Goal: Task Accomplishment & Management: Manage account settings

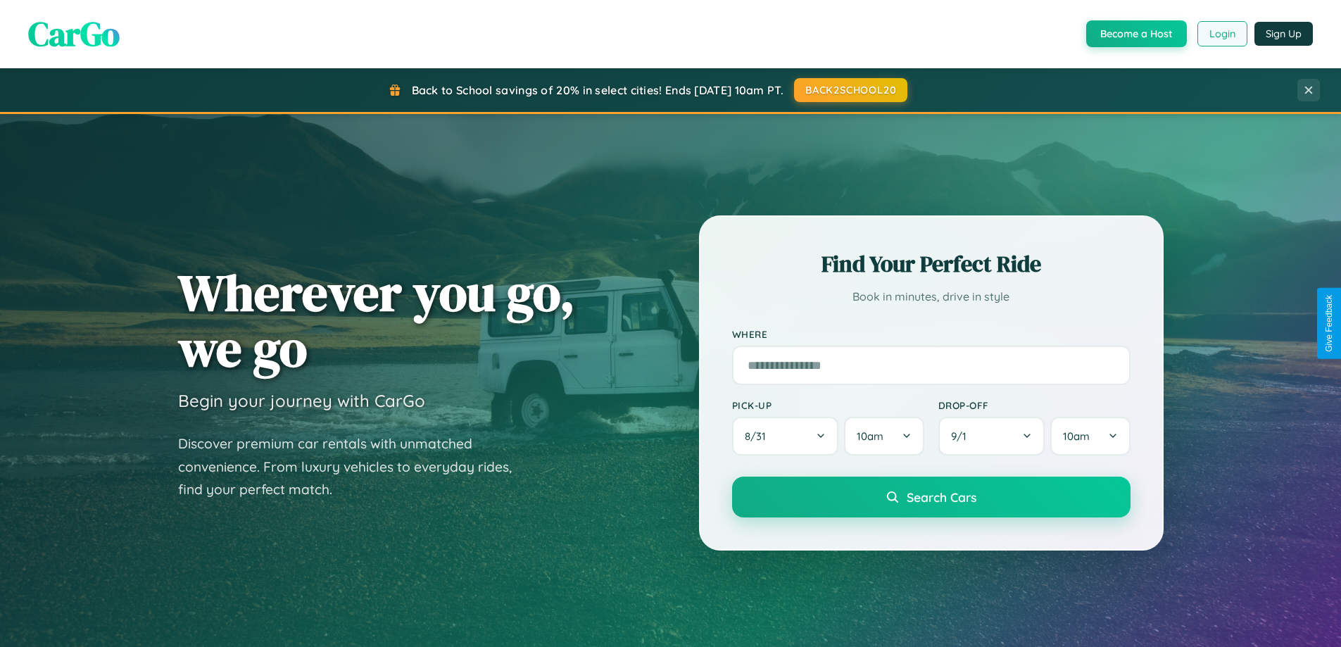
click at [1221, 34] on button "Login" at bounding box center [1222, 33] width 50 height 25
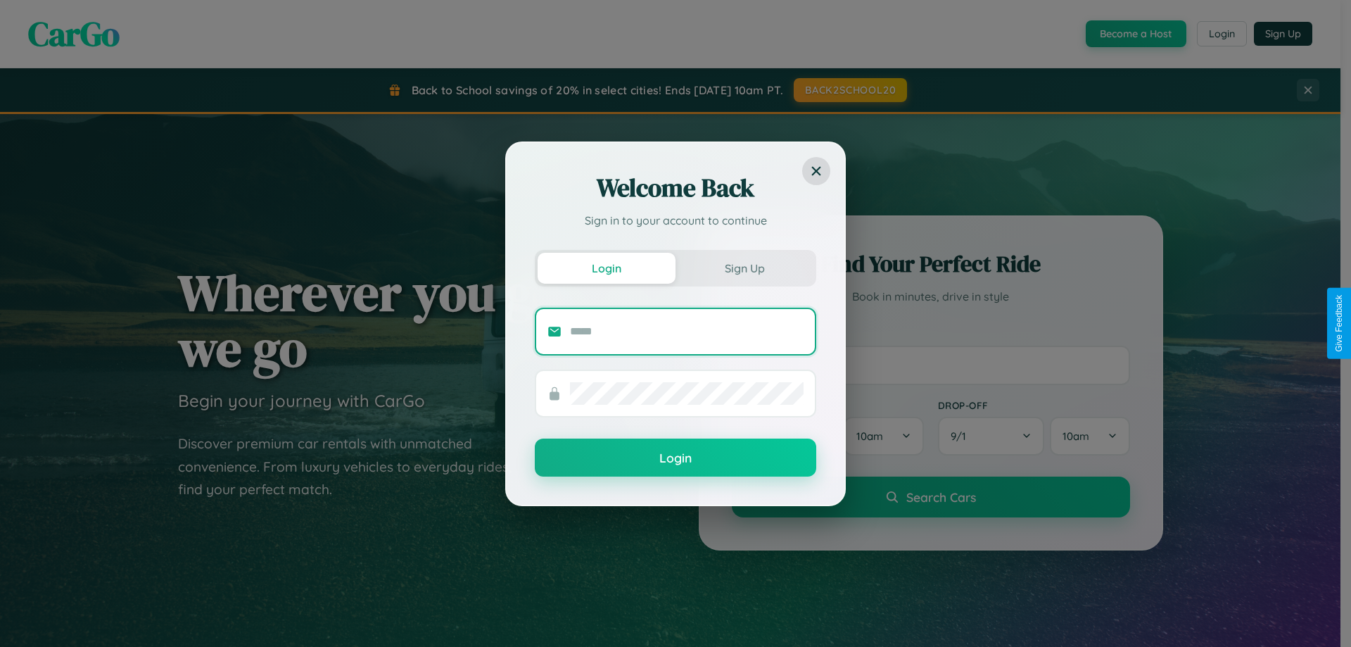
click at [687, 331] on input "text" at bounding box center [687, 331] width 234 height 23
type input "**********"
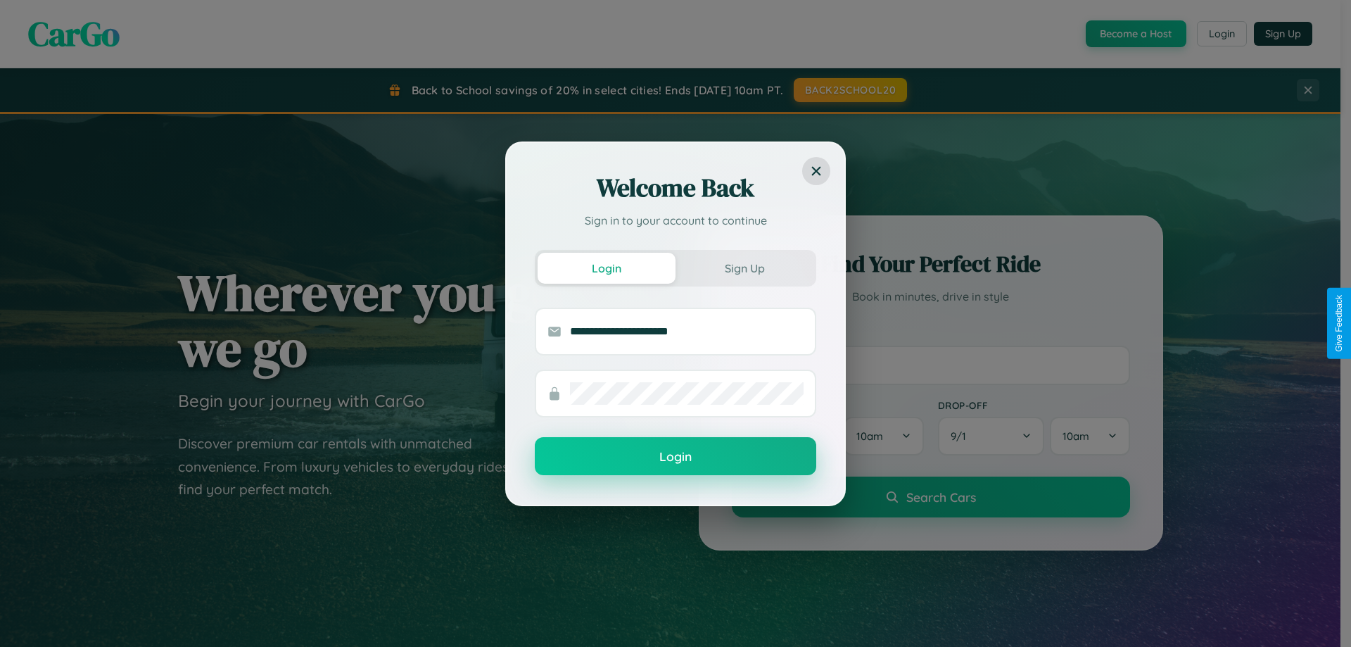
click at [676, 457] on button "Login" at bounding box center [676, 456] width 282 height 38
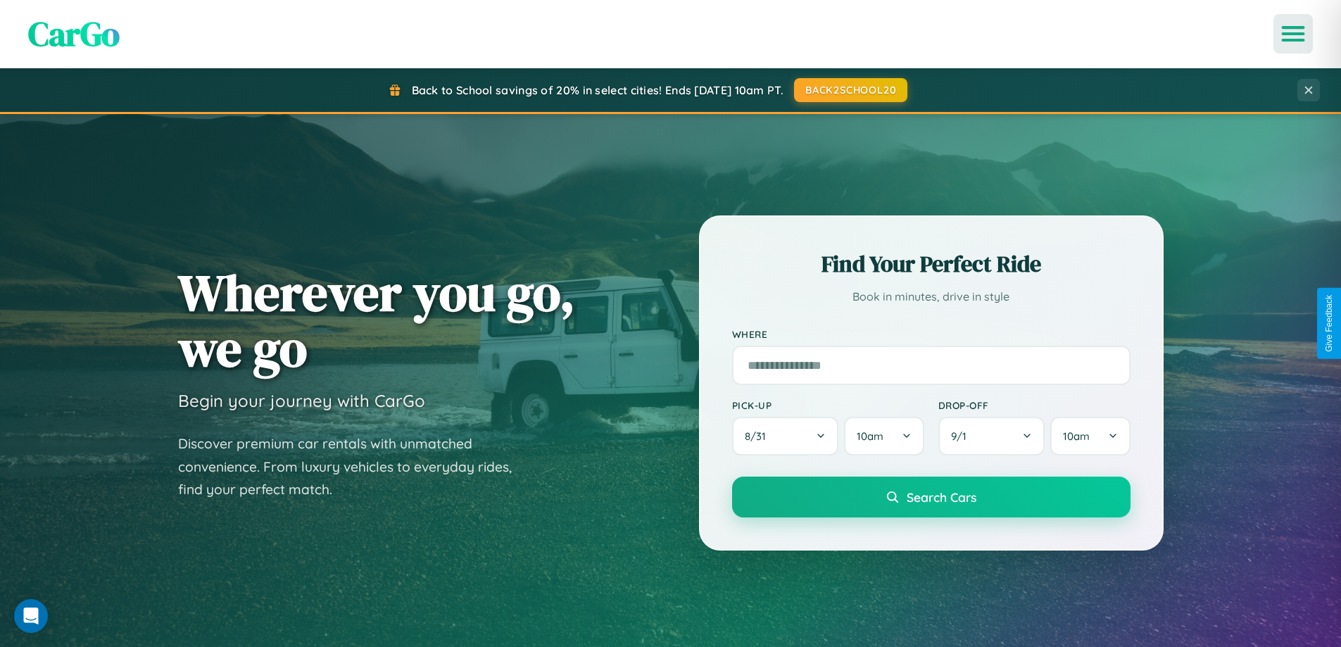
click at [1293, 34] on icon "Open menu" at bounding box center [1293, 33] width 20 height 13
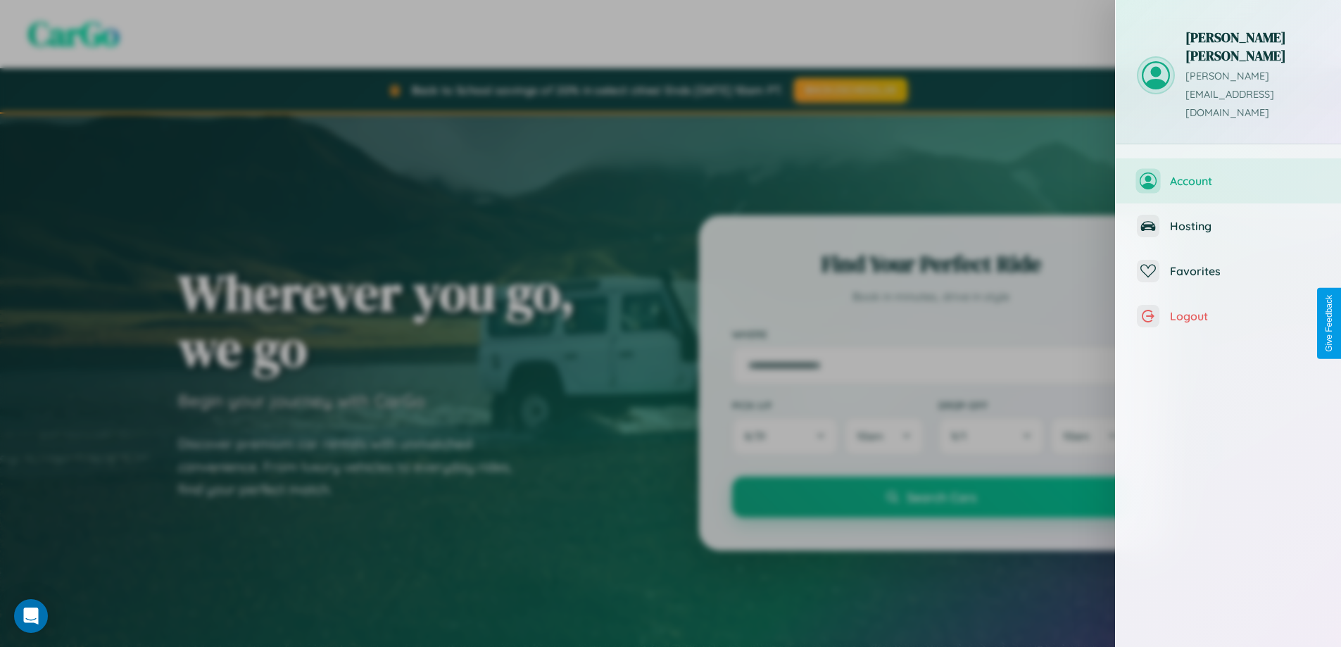
click at [1228, 174] on span "Account" at bounding box center [1245, 181] width 150 height 14
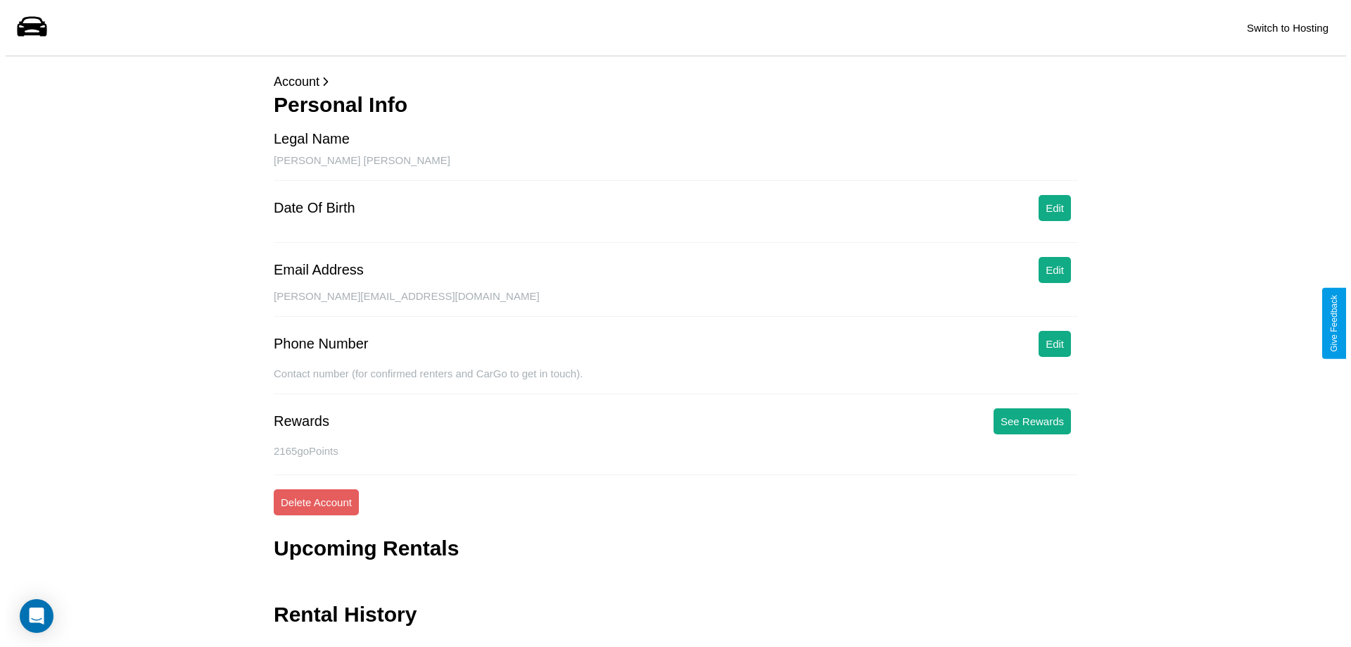
scroll to position [34, 0]
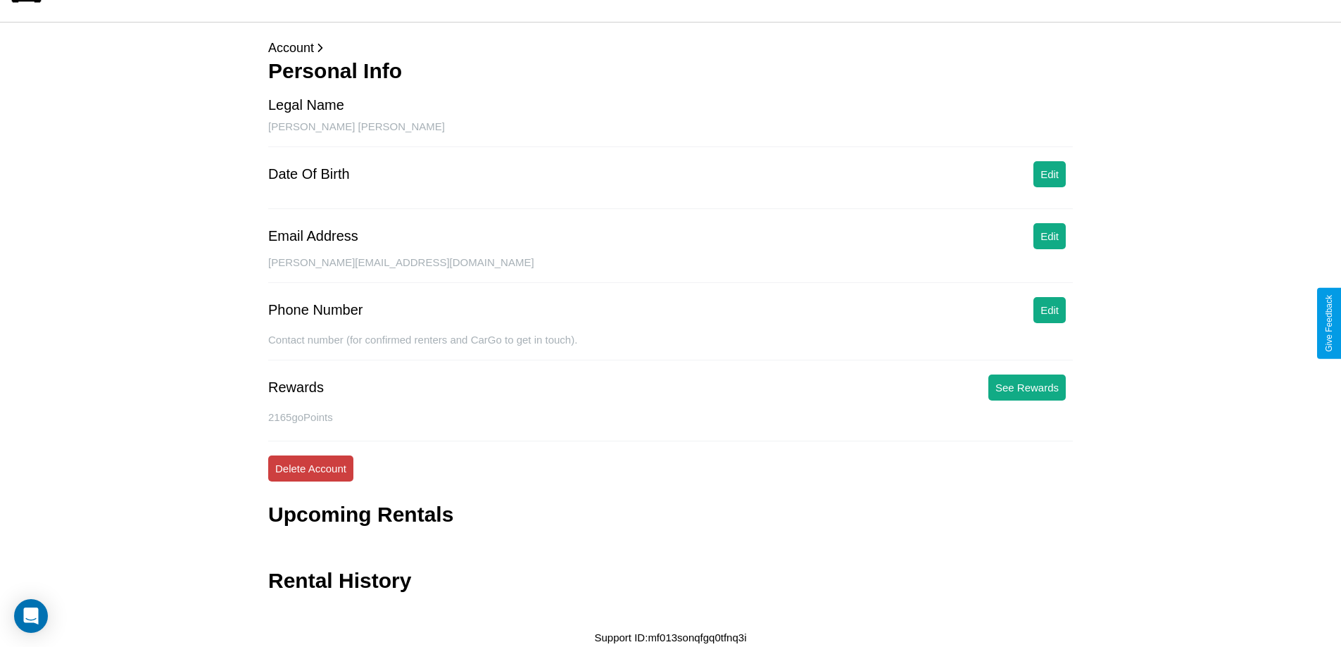
click at [310, 468] on button "Delete Account" at bounding box center [310, 468] width 85 height 26
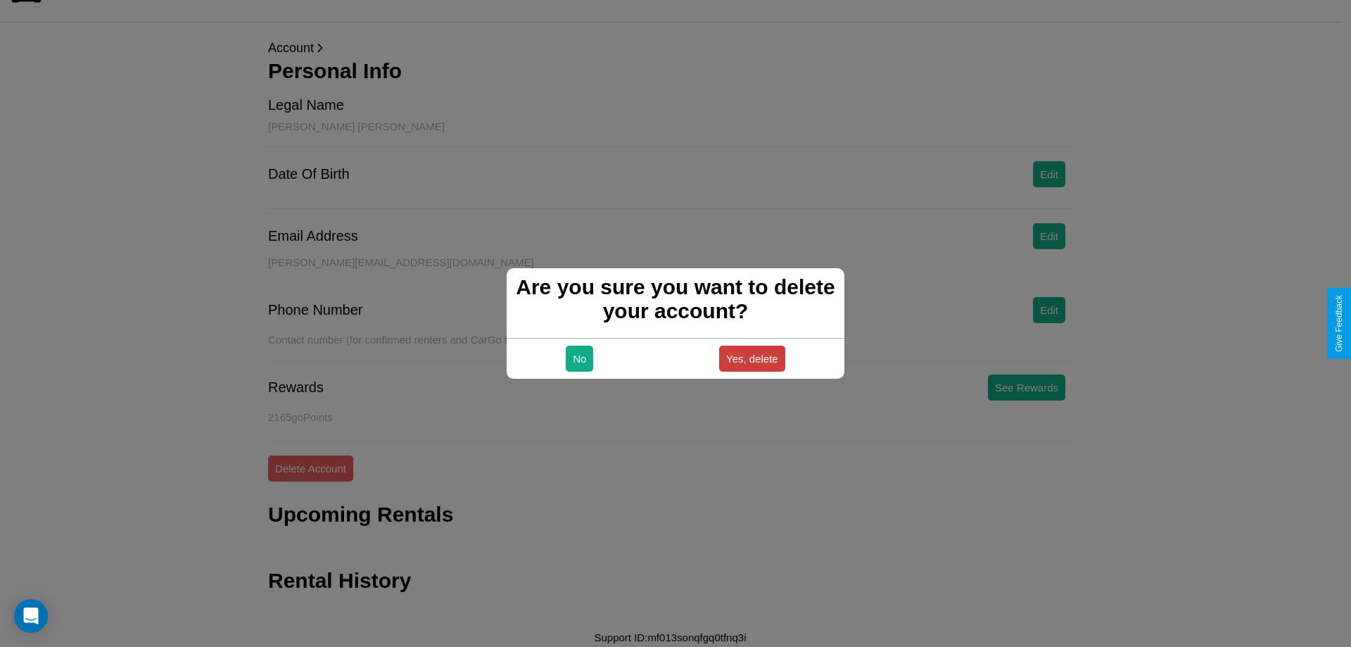
click at [752, 358] on button "Yes, delete" at bounding box center [752, 359] width 66 height 26
